Goal: Navigation & Orientation: Find specific page/section

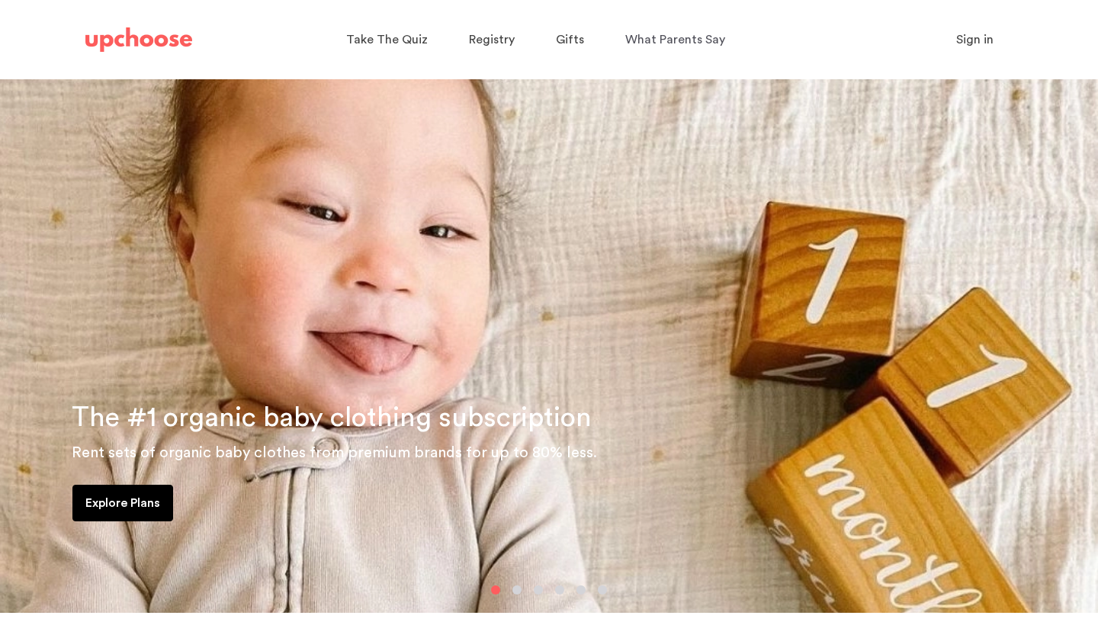
click at [979, 42] on span "Sign in" at bounding box center [974, 40] width 37 height 12
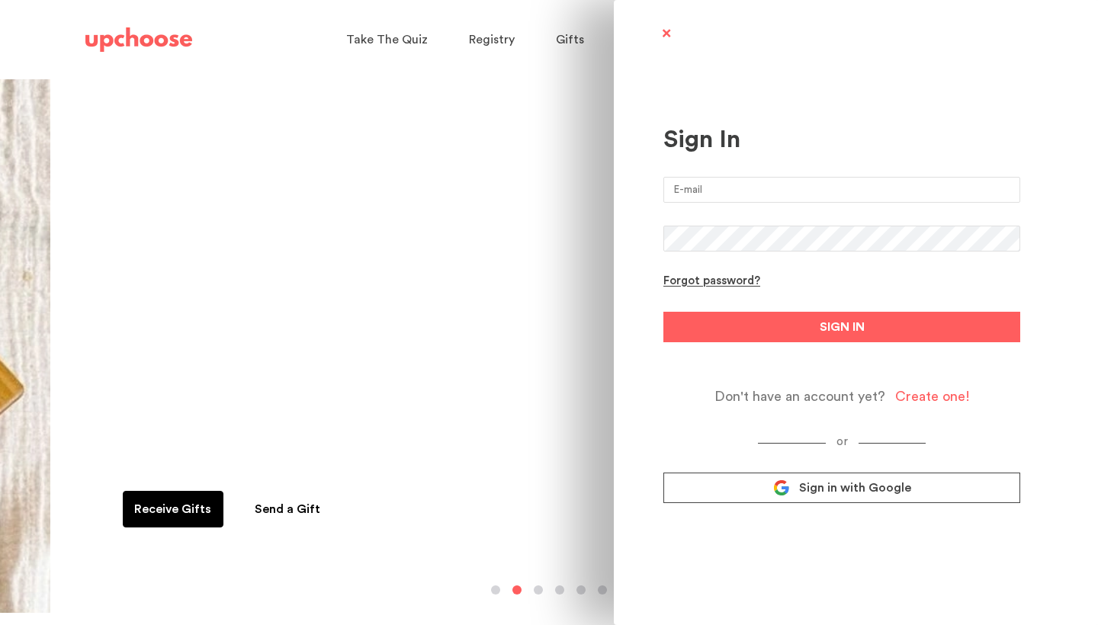
type input "sylvialemon@gmail.com"
click at [842, 327] on button "SIGN IN" at bounding box center [842, 327] width 357 height 31
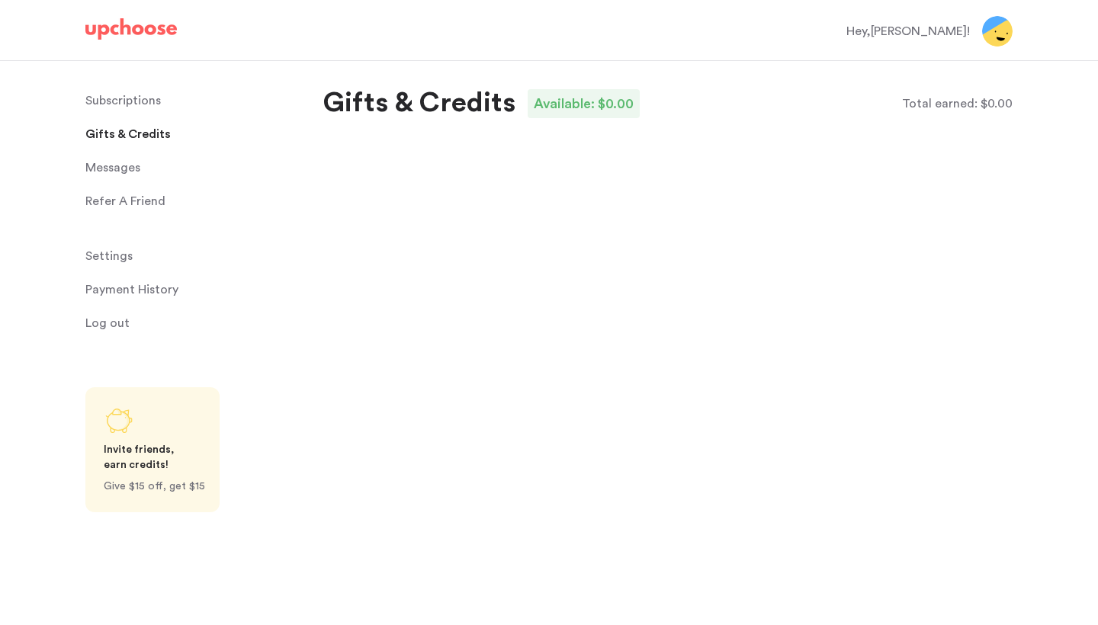
click at [128, 291] on p "Payment History" at bounding box center [131, 290] width 93 height 31
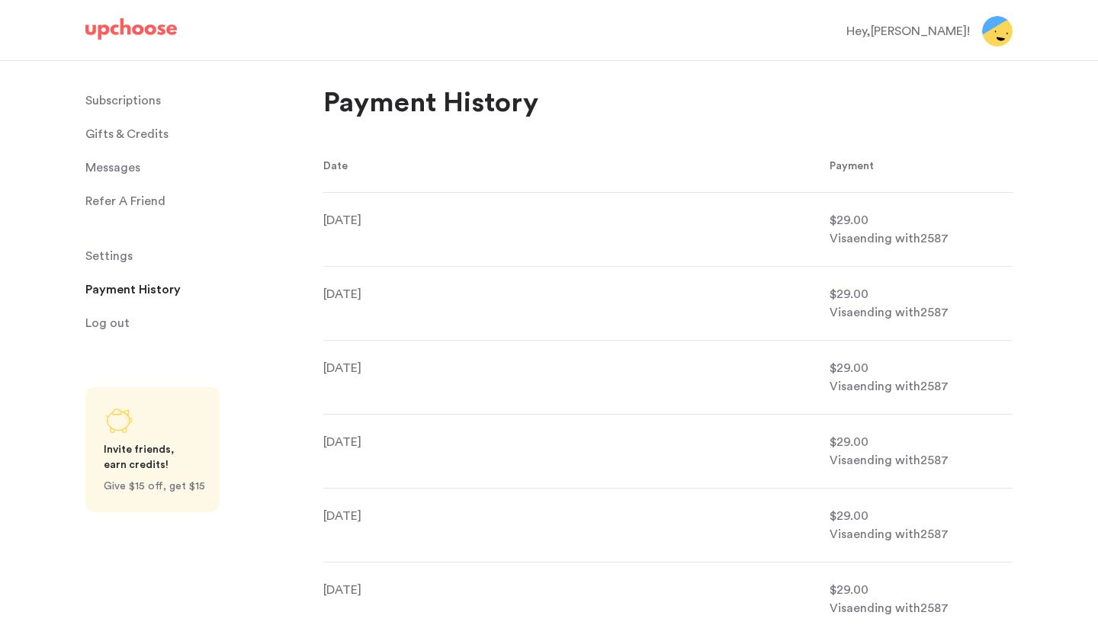
click at [128, 204] on p "Refer A Friend" at bounding box center [125, 201] width 80 height 31
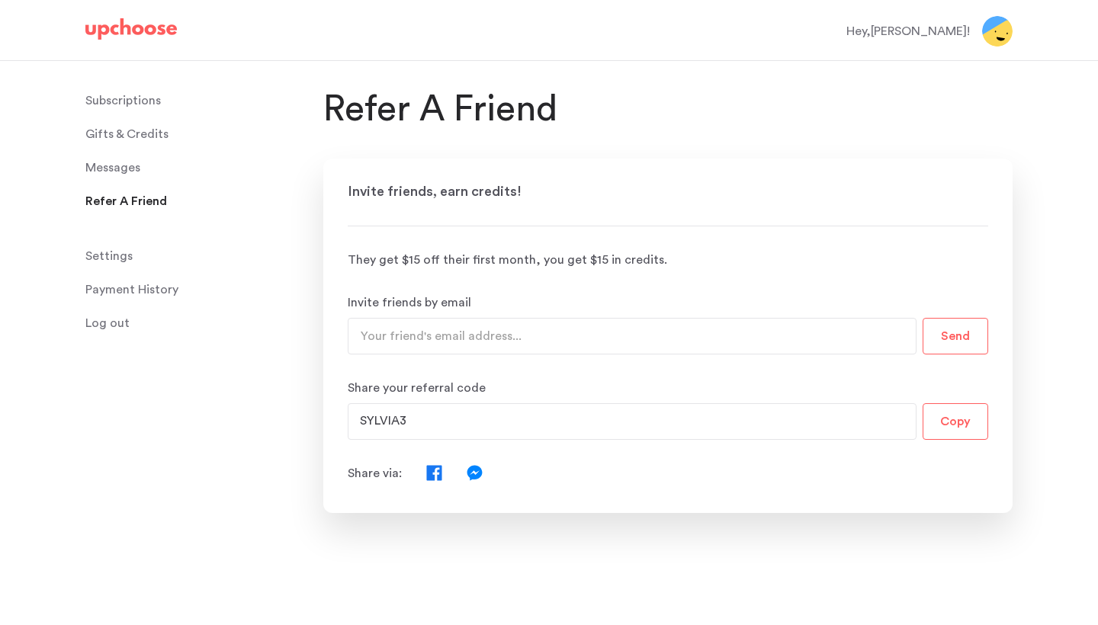
click at [262, 183] on ul "Subscriptions Subscriptions Gifts & Credits Gifts & Credits Messages Messages R…" at bounding box center [195, 211] width 220 height 253
click at [163, 31] on img at bounding box center [131, 28] width 92 height 21
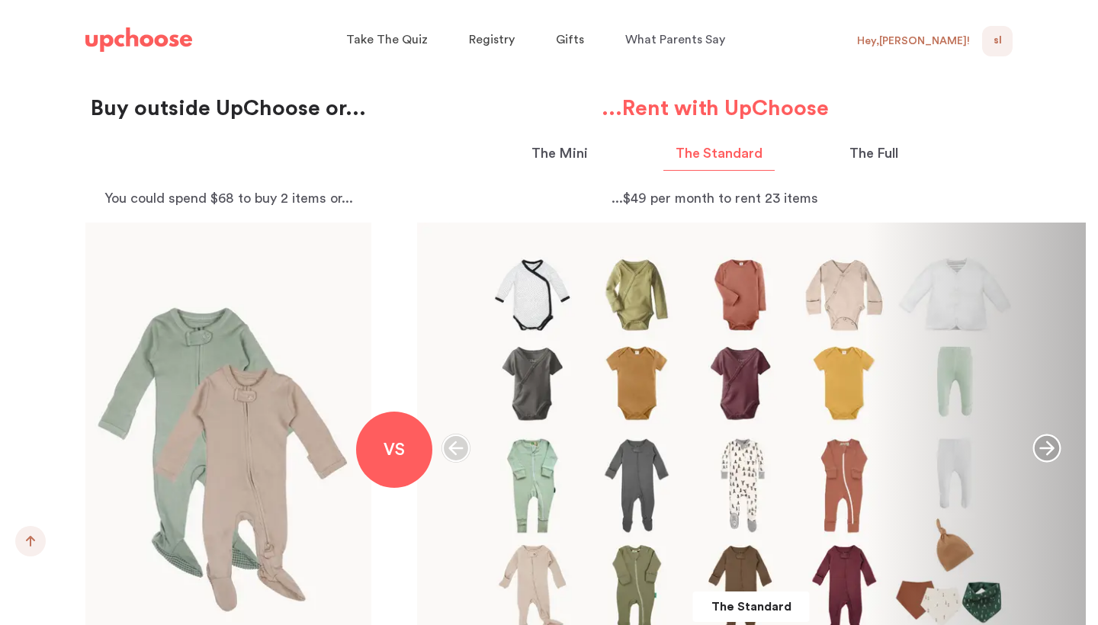
scroll to position [1589, 0]
click at [855, 149] on p "The Full" at bounding box center [874, 153] width 49 height 21
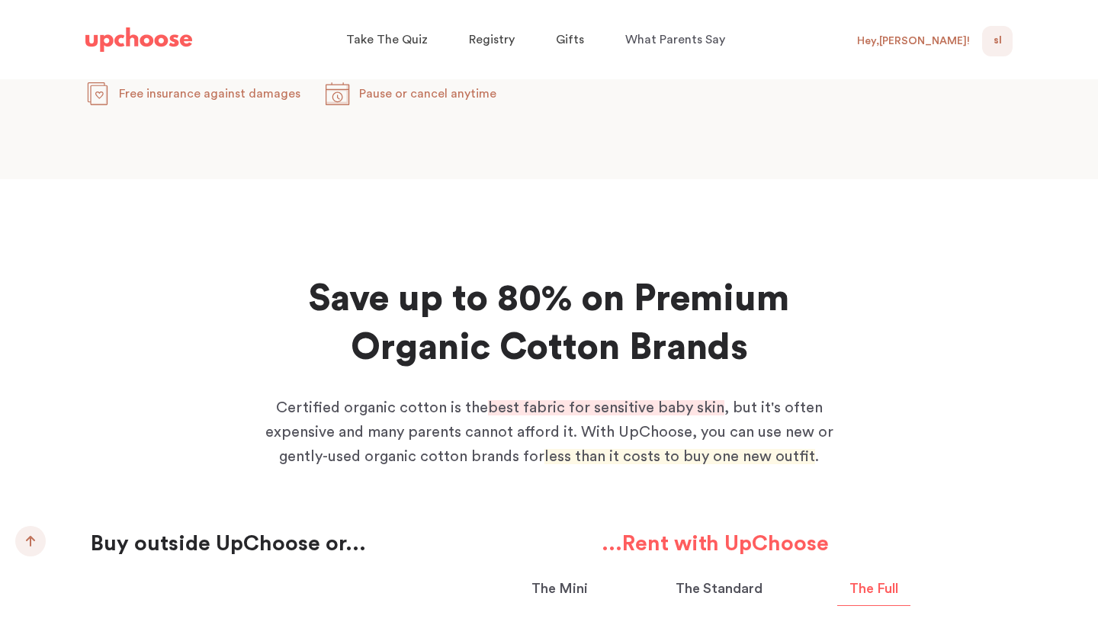
scroll to position [1342, 0]
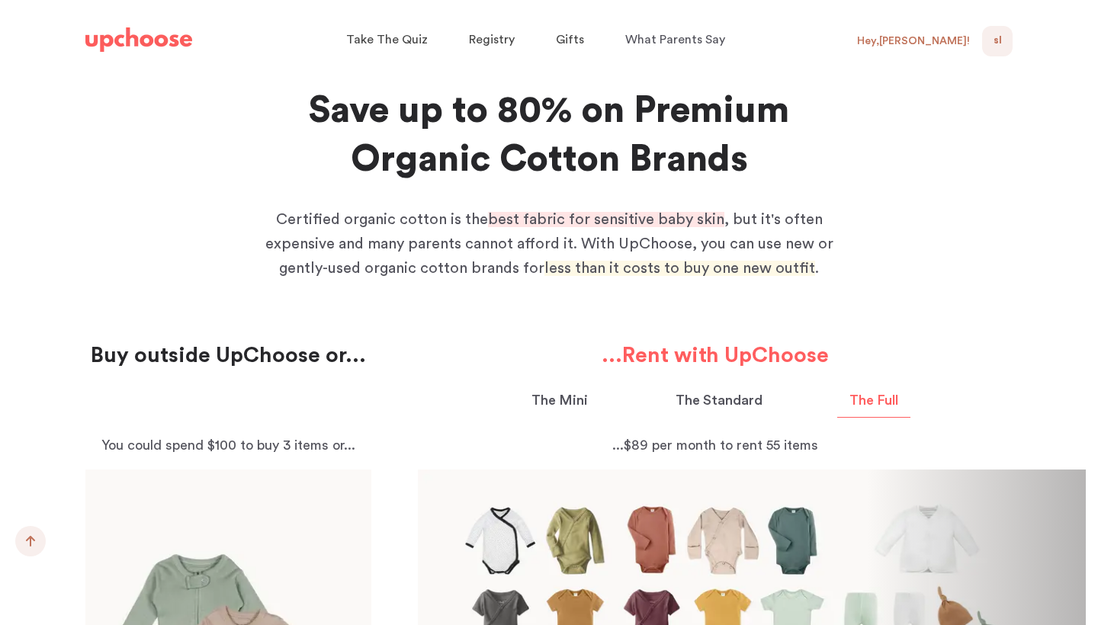
click at [569, 395] on p "The Mini" at bounding box center [560, 400] width 56 height 21
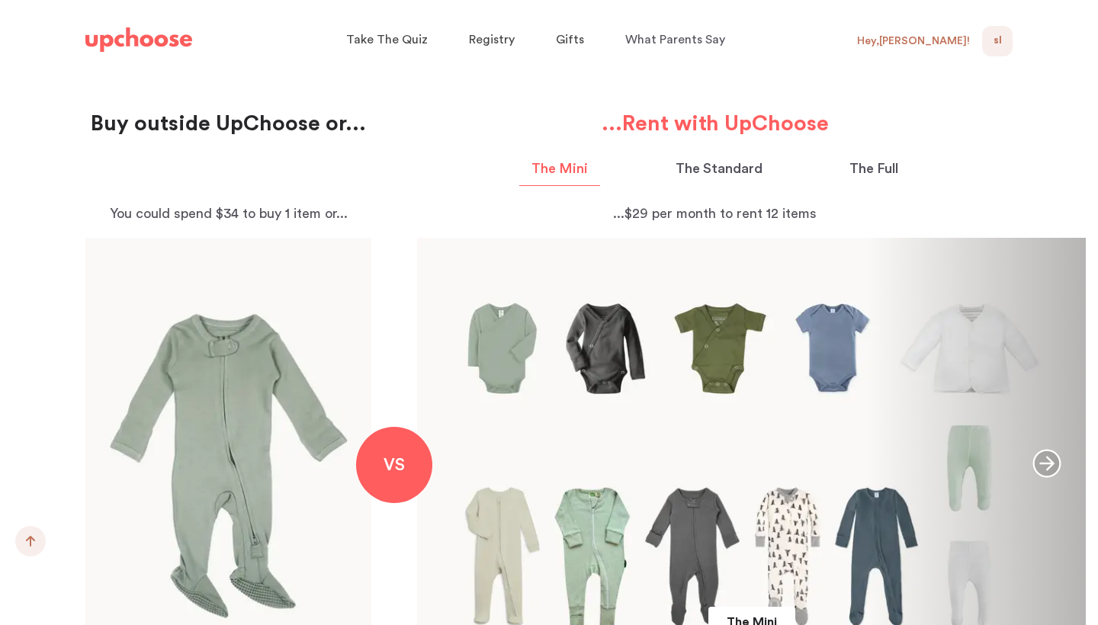
scroll to position [1574, 0]
click at [686, 164] on p "The Standard" at bounding box center [719, 169] width 87 height 21
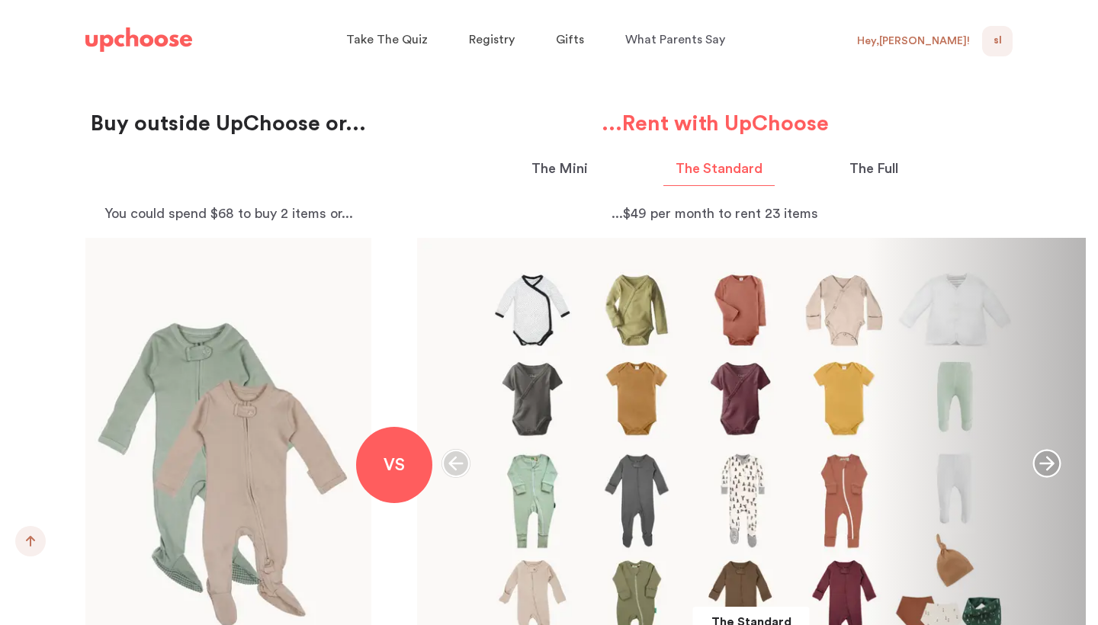
click at [574, 167] on p "The Mini" at bounding box center [560, 169] width 56 height 21
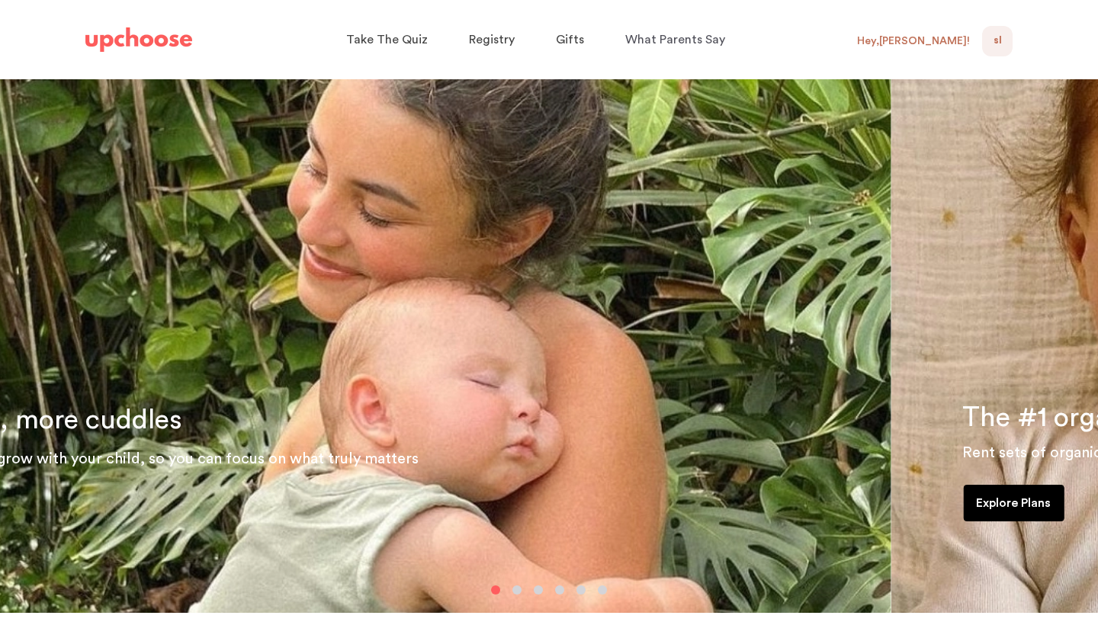
scroll to position [0, 0]
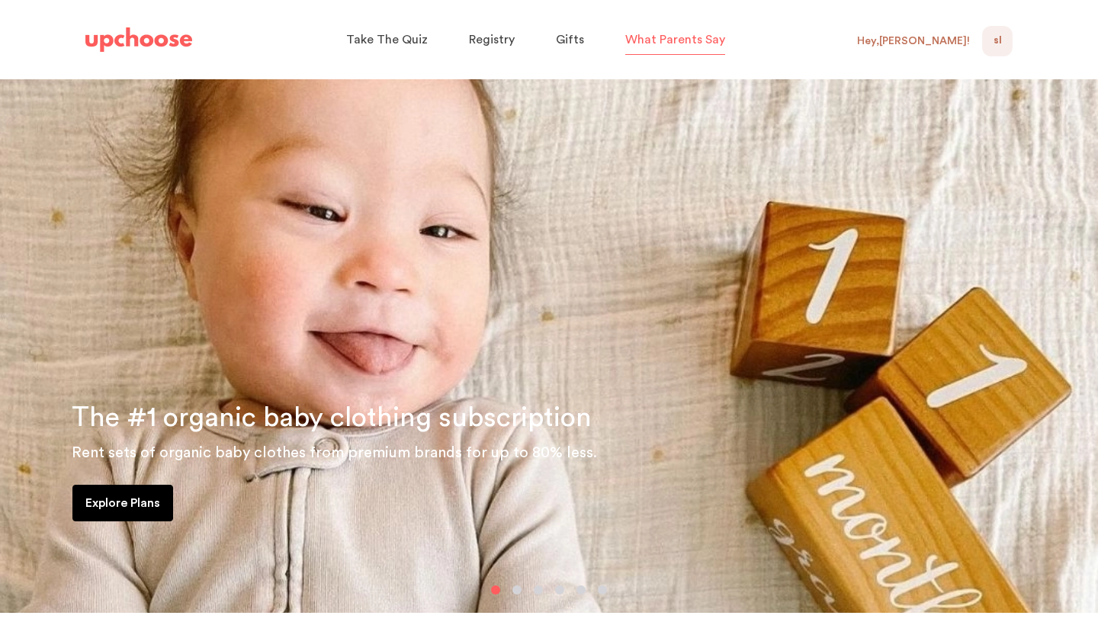
click at [683, 40] on span "What Parents Say" at bounding box center [675, 40] width 100 height 12
